Goal: Find specific page/section: Find specific page/section

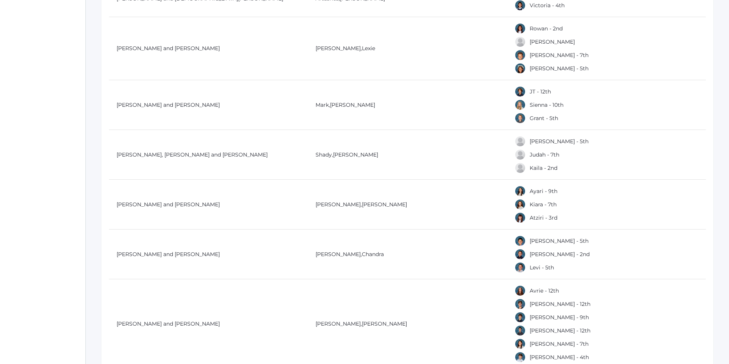
scroll to position [4062, 0]
click at [536, 209] on div "Kiara - 7th" at bounding box center [610, 204] width 190 height 11
click at [534, 208] on link "Kiara - 7th" at bounding box center [543, 205] width 27 height 7
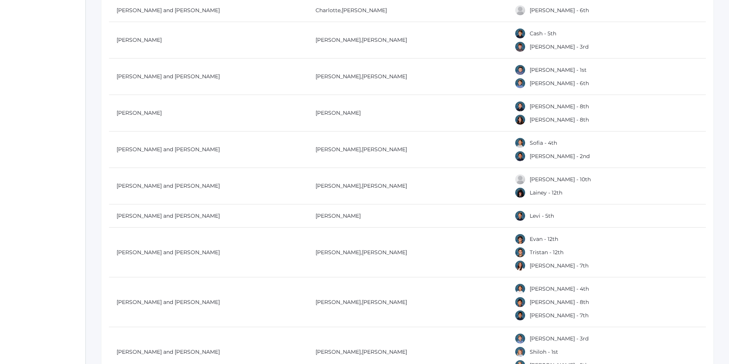
scroll to position [4701, 0]
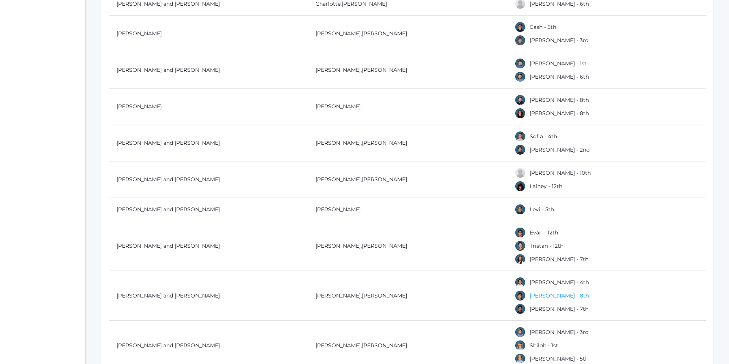
click at [538, 297] on link "[PERSON_NAME] - 8th" at bounding box center [559, 295] width 59 height 7
click at [533, 310] on link "[PERSON_NAME] - 7th" at bounding box center [559, 310] width 59 height 7
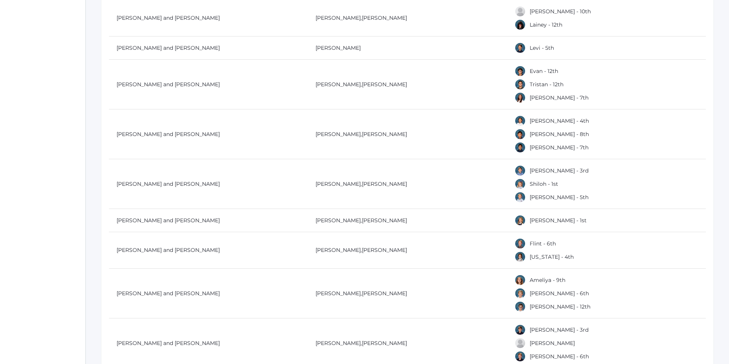
scroll to position [4863, 0]
click at [537, 240] on link "Flint - 6th" at bounding box center [543, 243] width 26 height 7
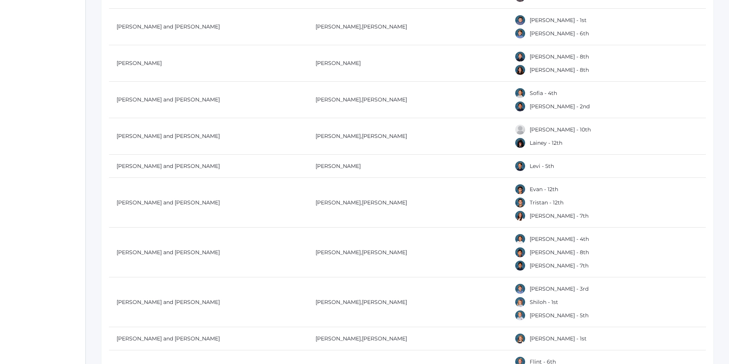
scroll to position [4722, 0]
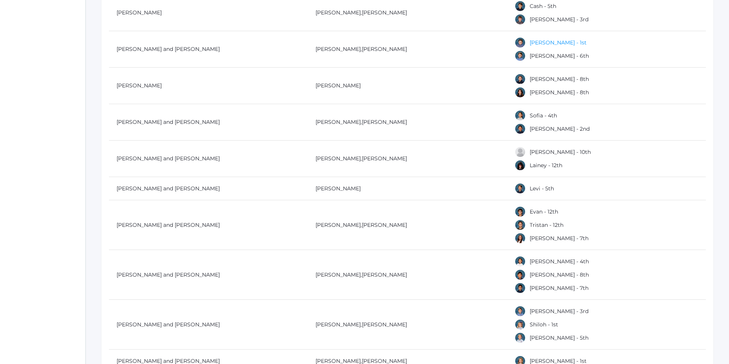
drag, startPoint x: 528, startPoint y: 43, endPoint x: 532, endPoint y: 45, distance: 4.2
click at [532, 45] on div "[PERSON_NAME] - 1st" at bounding box center [610, 42] width 190 height 11
click at [532, 45] on link "[PERSON_NAME] - 1st" at bounding box center [558, 42] width 57 height 7
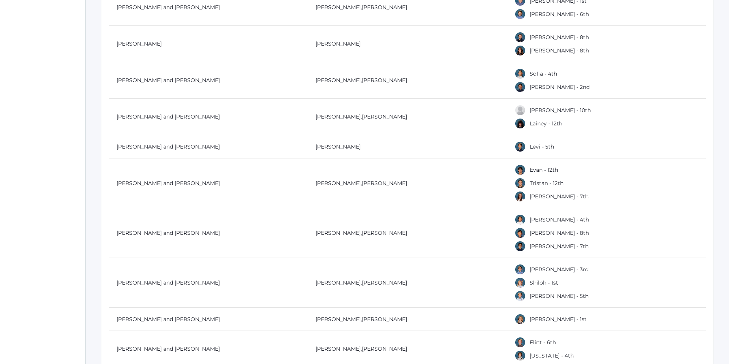
scroll to position [4764, 0]
click at [536, 89] on link "[PERSON_NAME] - 2nd" at bounding box center [560, 87] width 60 height 7
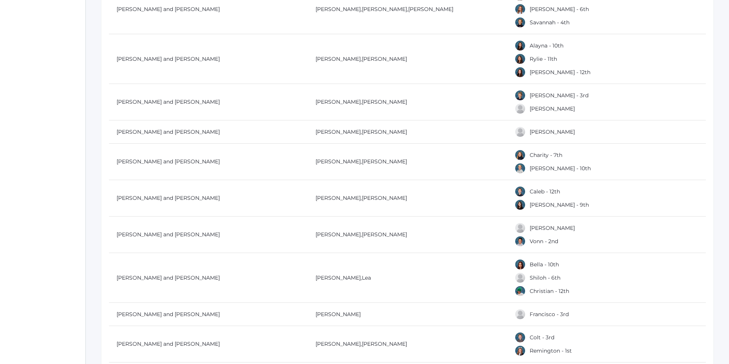
scroll to position [5350, 0]
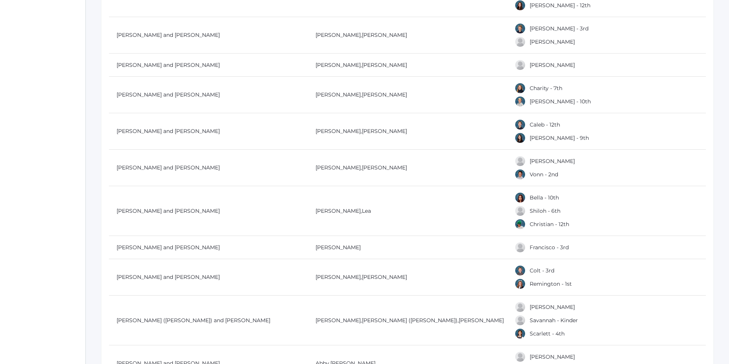
click at [527, 271] on div "Colt - 3rd" at bounding box center [610, 270] width 190 height 11
click at [531, 271] on link "Colt - 3rd" at bounding box center [542, 270] width 25 height 7
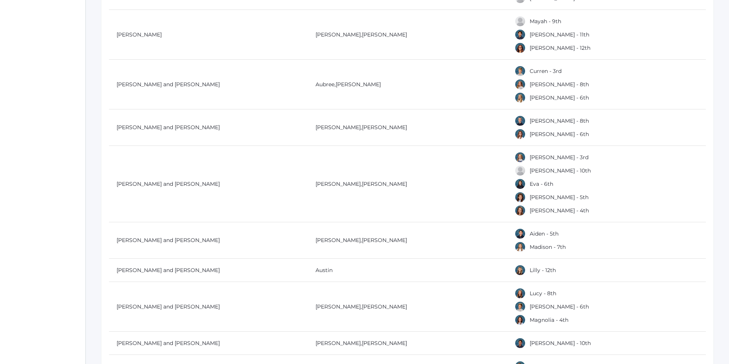
scroll to position [5841, 0]
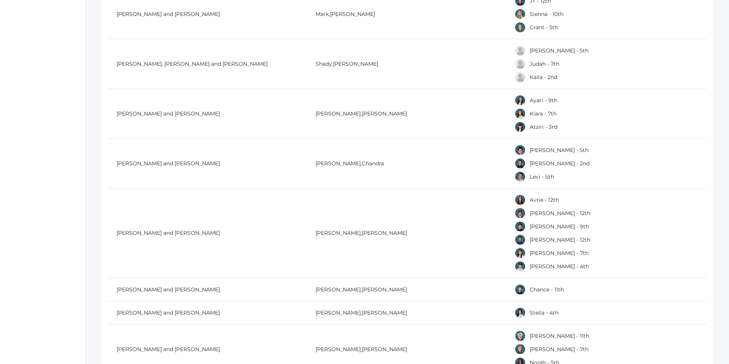
scroll to position [4154, 0]
click at [552, 265] on link "[PERSON_NAME] - 4th" at bounding box center [559, 265] width 59 height 7
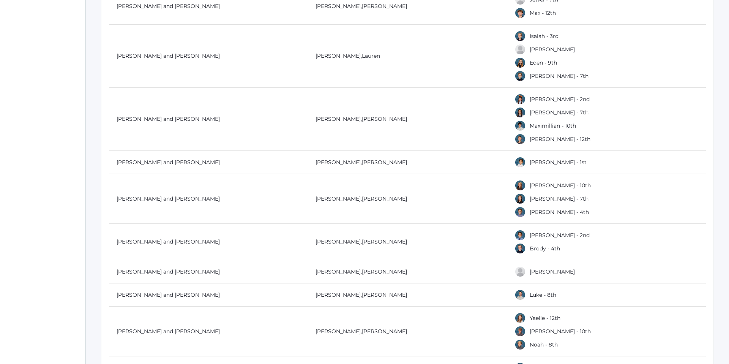
scroll to position [769, 0]
click at [536, 296] on link "Luke - 8th" at bounding box center [543, 294] width 27 height 7
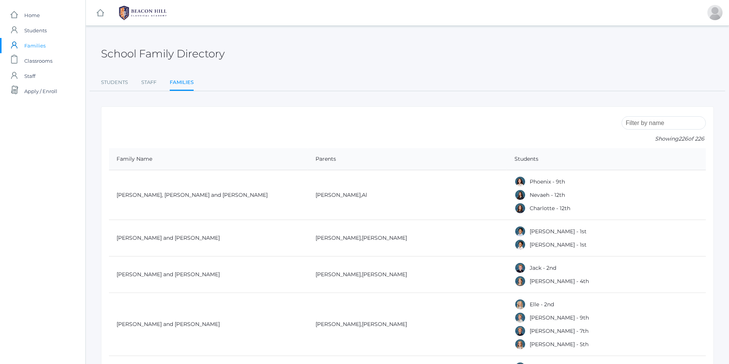
scroll to position [769, 0]
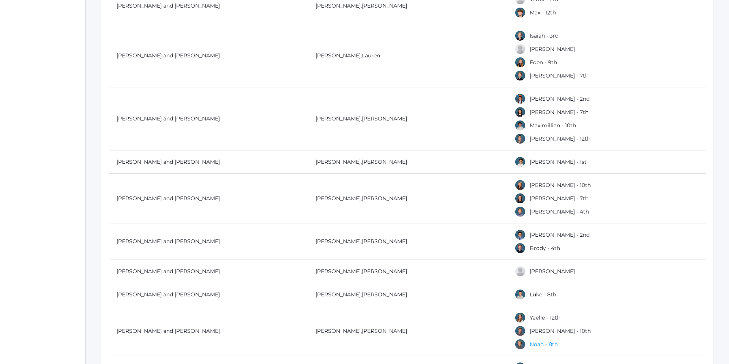
click at [533, 346] on link "Noah - 8th" at bounding box center [544, 344] width 28 height 7
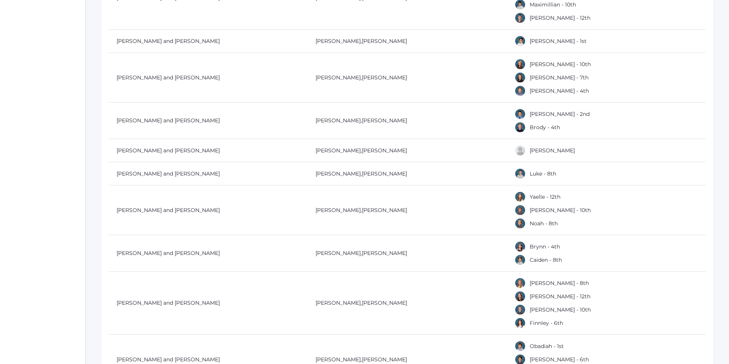
scroll to position [934, 0]
